Goal: Navigation & Orientation: Locate item on page

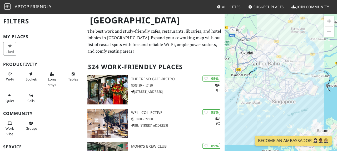
click at [330, 20] on button "Zoom in" at bounding box center [328, 21] width 11 height 11
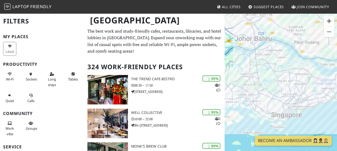
click at [329, 18] on button "Zoom in" at bounding box center [328, 21] width 11 height 11
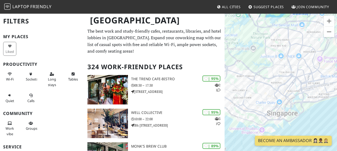
drag, startPoint x: 272, startPoint y: 95, endPoint x: 257, endPoint y: 48, distance: 49.1
click at [257, 48] on div at bounding box center [280, 88] width 112 height 151
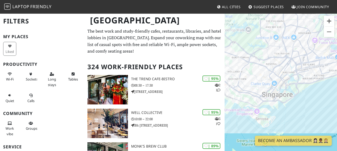
click at [327, 19] on button "Zoom in" at bounding box center [328, 21] width 11 height 11
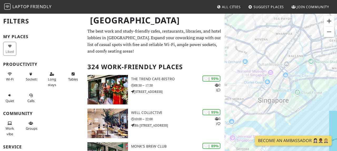
click at [328, 21] on button "Zoom in" at bounding box center [328, 21] width 11 height 11
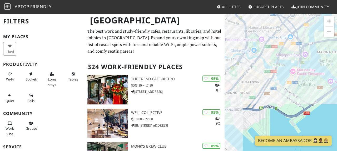
drag, startPoint x: 271, startPoint y: 105, endPoint x: 271, endPoint y: 76, distance: 29.2
click at [271, 76] on div at bounding box center [280, 88] width 112 height 151
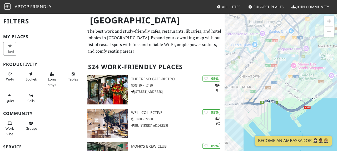
click at [329, 22] on button "Zoom in" at bounding box center [328, 21] width 11 height 11
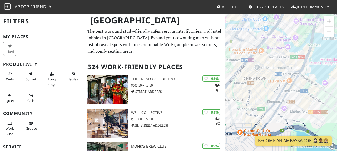
drag, startPoint x: 245, startPoint y: 101, endPoint x: 282, endPoint y: 116, distance: 40.4
click at [283, 115] on div at bounding box center [280, 88] width 112 height 151
click at [329, 19] on button "Zoom in" at bounding box center [328, 21] width 11 height 11
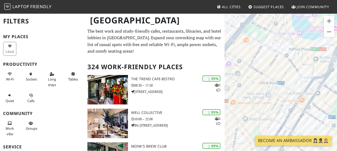
drag, startPoint x: 300, startPoint y: 72, endPoint x: 302, endPoint y: 96, distance: 24.3
click at [302, 96] on div at bounding box center [280, 88] width 112 height 151
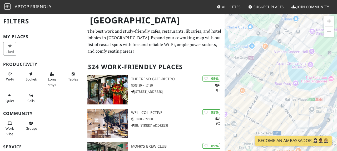
drag, startPoint x: 287, startPoint y: 59, endPoint x: 283, endPoint y: 111, distance: 52.7
click at [283, 112] on div at bounding box center [280, 88] width 112 height 151
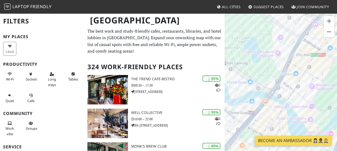
drag, startPoint x: 267, startPoint y: 83, endPoint x: 267, endPoint y: 138, distance: 55.2
click at [267, 138] on body "Laptop Friendly All Cities Suggest Places Join Community [GEOGRAPHIC_DATA] Filt…" at bounding box center [168, 75] width 337 height 151
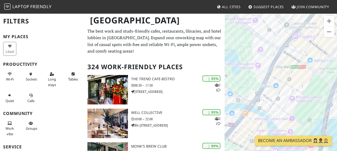
drag, startPoint x: 308, startPoint y: 93, endPoint x: 284, endPoint y: 108, distance: 28.1
click at [284, 108] on div at bounding box center [280, 88] width 112 height 151
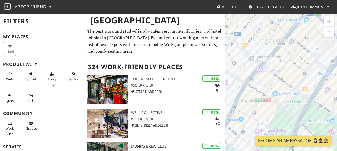
click at [328, 21] on button "Zoom in" at bounding box center [328, 21] width 11 height 11
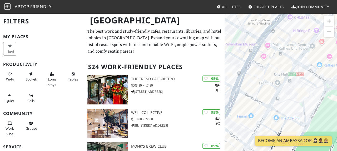
drag, startPoint x: 269, startPoint y: 118, endPoint x: 310, endPoint y: 79, distance: 56.7
click at [310, 79] on div at bounding box center [280, 88] width 112 height 151
